Goal: Transaction & Acquisition: Purchase product/service

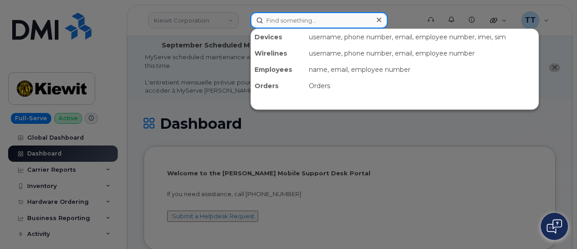
click at [288, 27] on input at bounding box center [318, 20] width 137 height 16
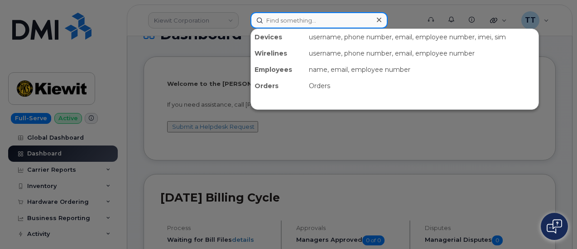
scroll to position [91, 0]
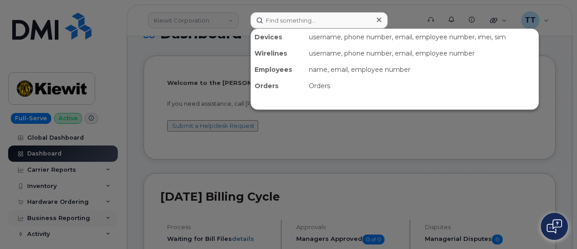
drag, startPoint x: 65, startPoint y: 221, endPoint x: 70, endPoint y: 210, distance: 12.2
click at [65, 221] on div at bounding box center [288, 124] width 577 height 249
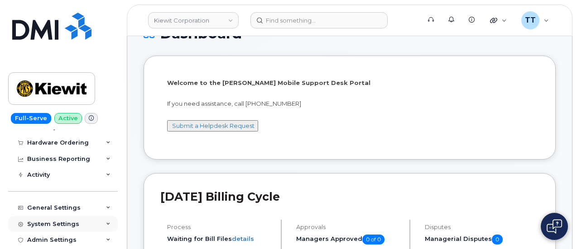
scroll to position [45, 0]
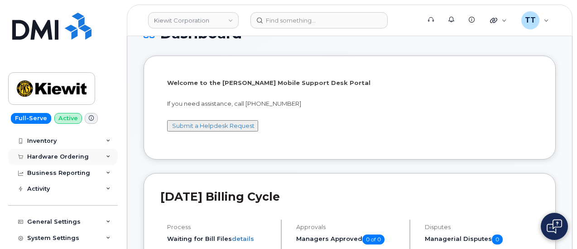
click at [66, 158] on div "Hardware Ordering" at bounding box center [58, 157] width 62 height 7
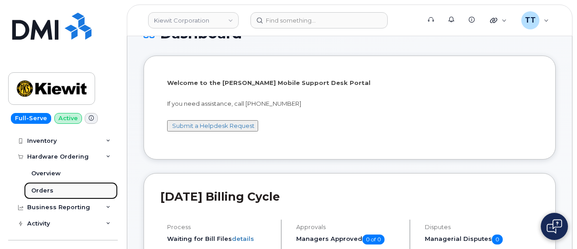
click at [51, 194] on div "Orders" at bounding box center [42, 191] width 22 height 8
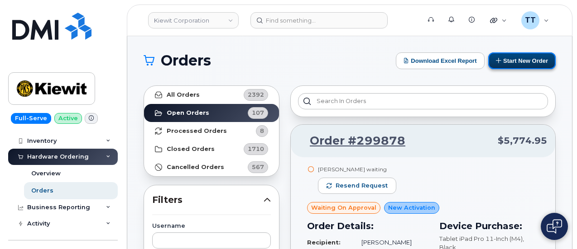
click at [522, 59] on button "Start New Order" at bounding box center [521, 61] width 67 height 17
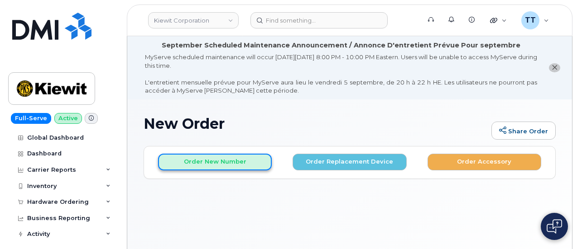
click at [225, 159] on button "Order New Number" at bounding box center [215, 162] width 114 height 17
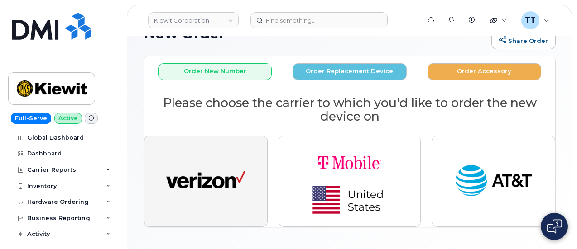
click at [208, 182] on img "button" at bounding box center [205, 181] width 79 height 41
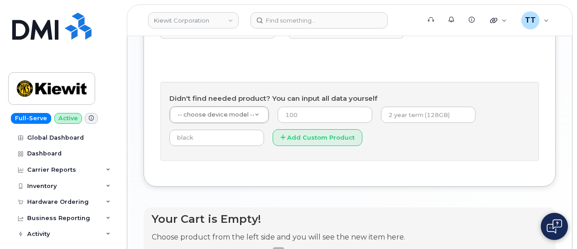
scroll to position [549, 0]
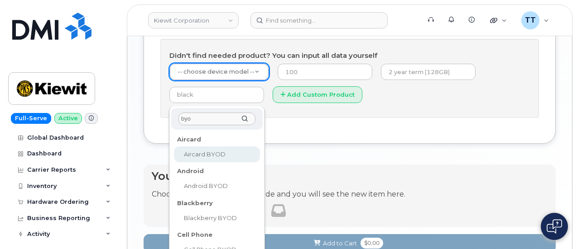
type input "byod"
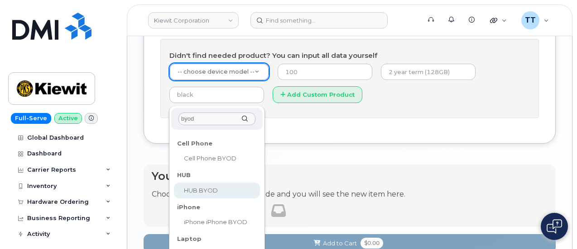
scroll to position [92, 0]
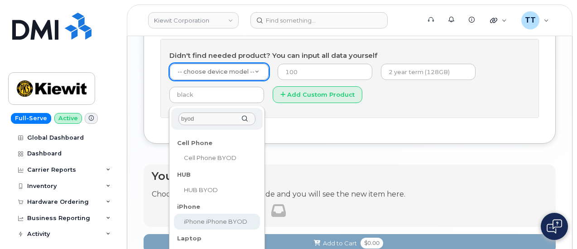
select select "2421"
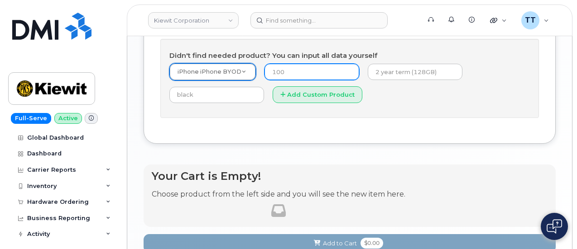
click at [288, 80] on input "number" at bounding box center [311, 72] width 95 height 16
type input "1"
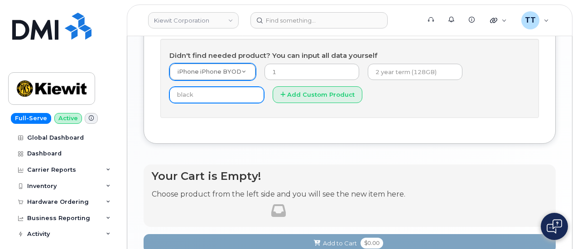
click at [264, 103] on input "text" at bounding box center [216, 95] width 95 height 16
type input "n/a"
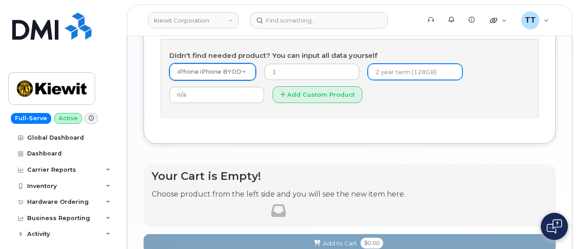
click at [368, 80] on input "text" at bounding box center [415, 72] width 95 height 16
type input "2"
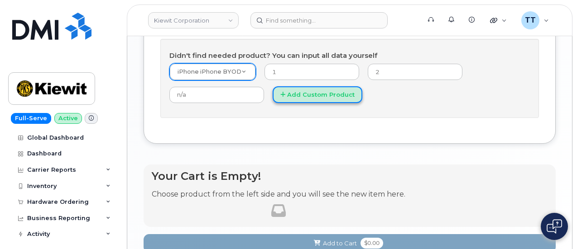
click at [273, 103] on button "Add Custom Product" at bounding box center [318, 94] width 90 height 17
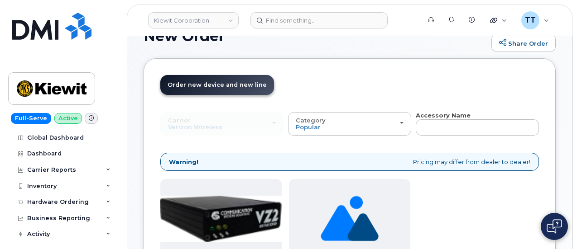
scroll to position [91, 0]
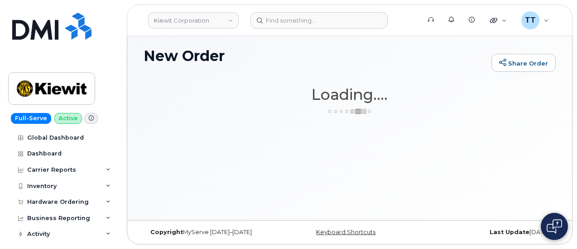
scroll to position [67, 0]
